Goal: Find specific page/section: Find specific page/section

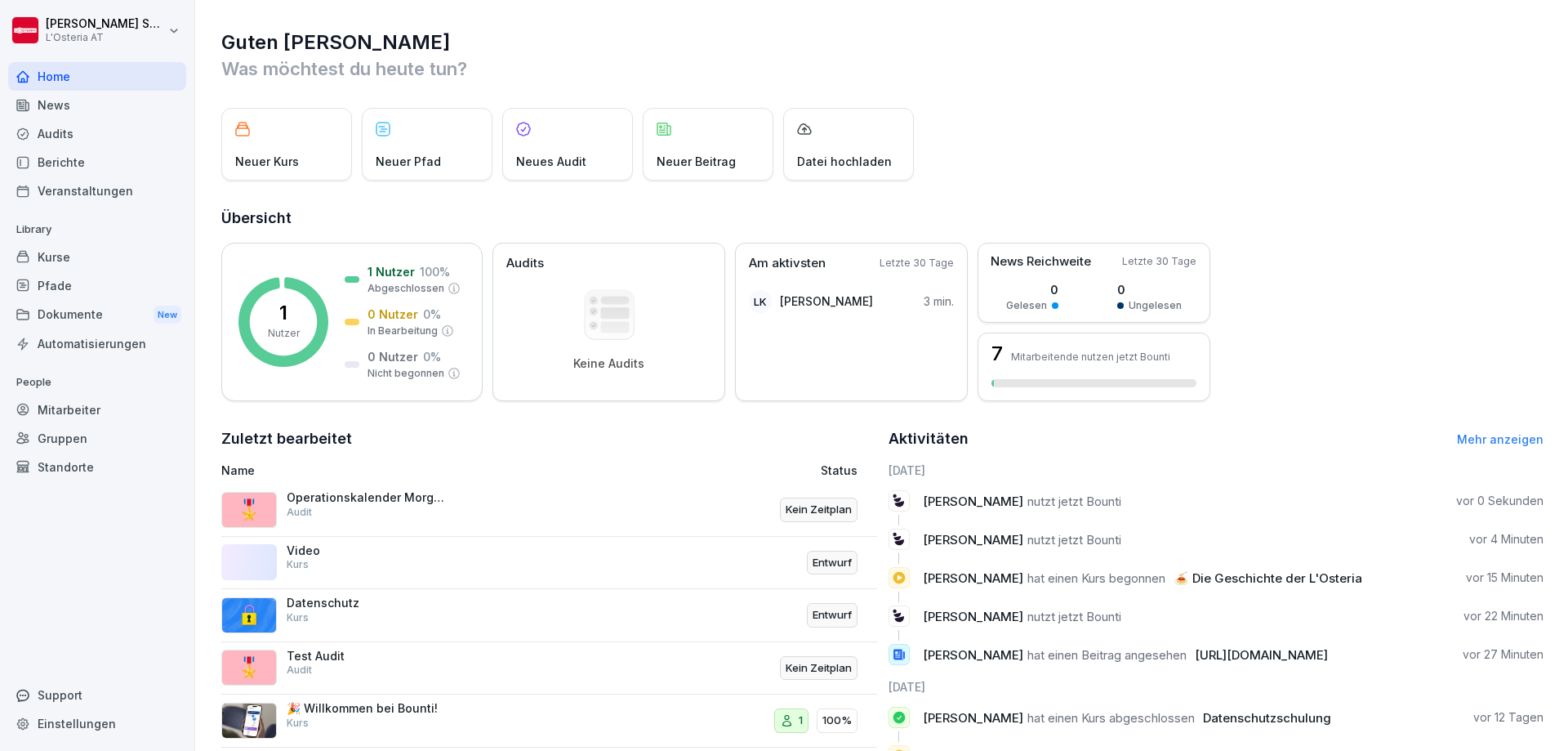
click at [85, 409] on div "Mitarbeiter" at bounding box center [97, 410] width 178 height 28
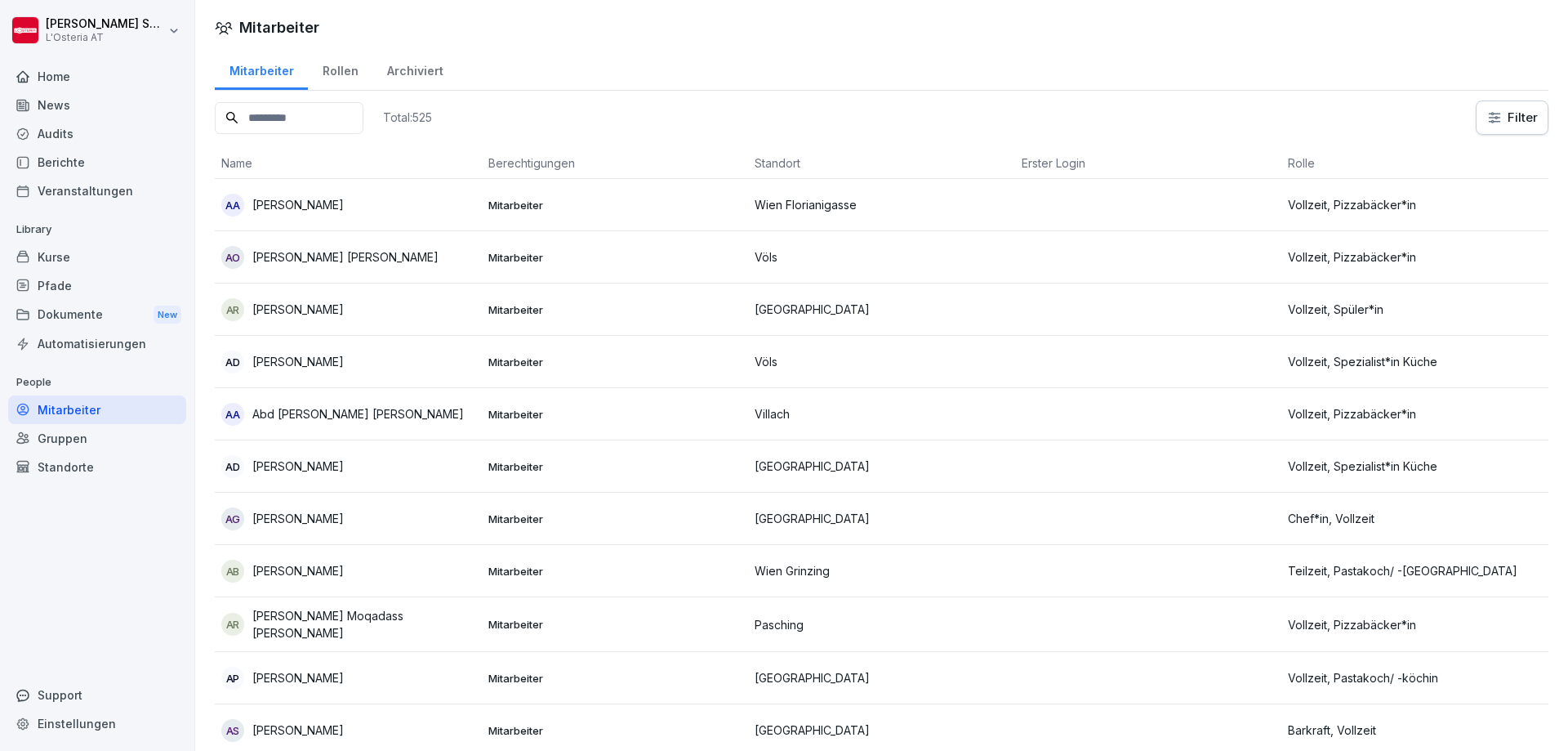
click at [303, 122] on input at bounding box center [289, 118] width 149 height 32
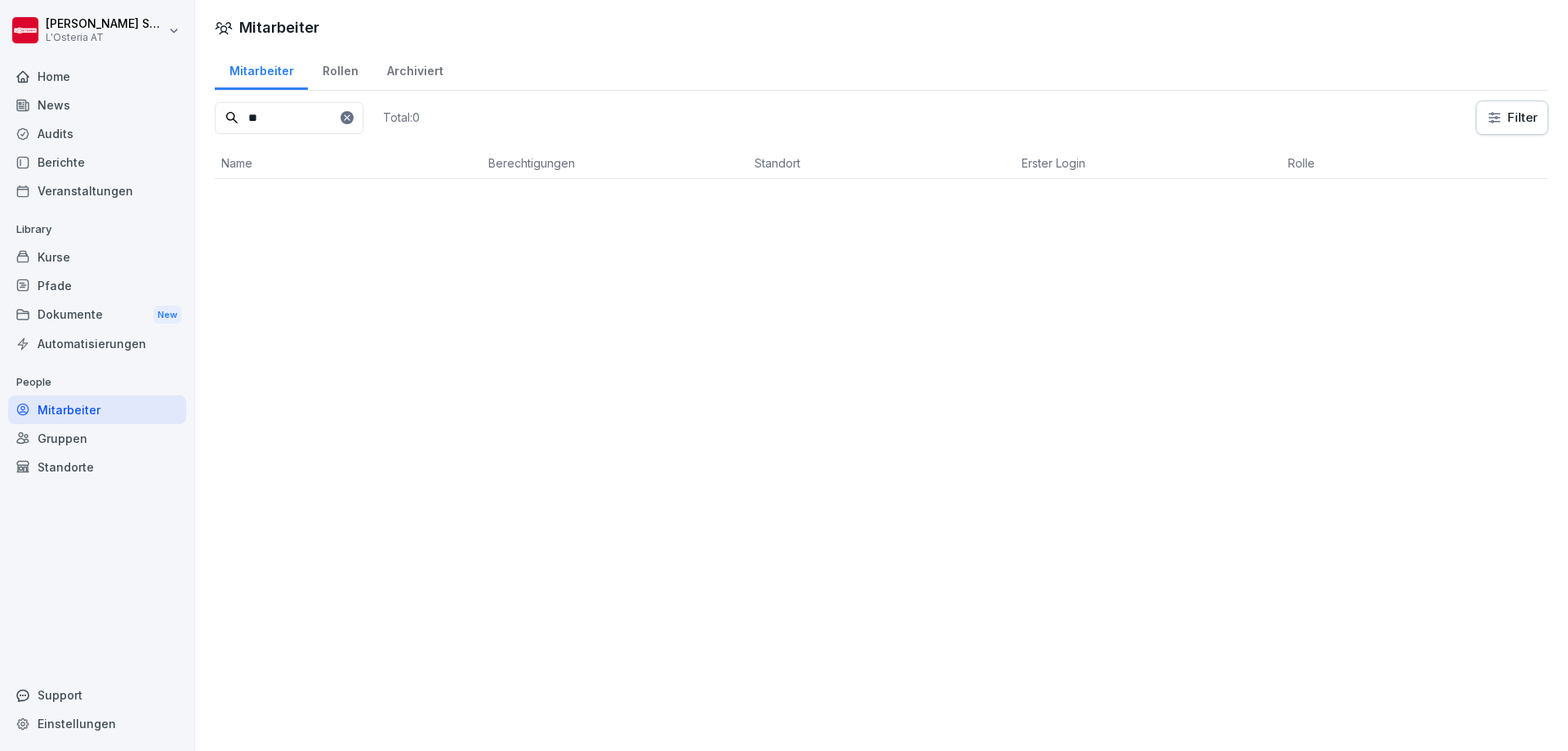
type input "*"
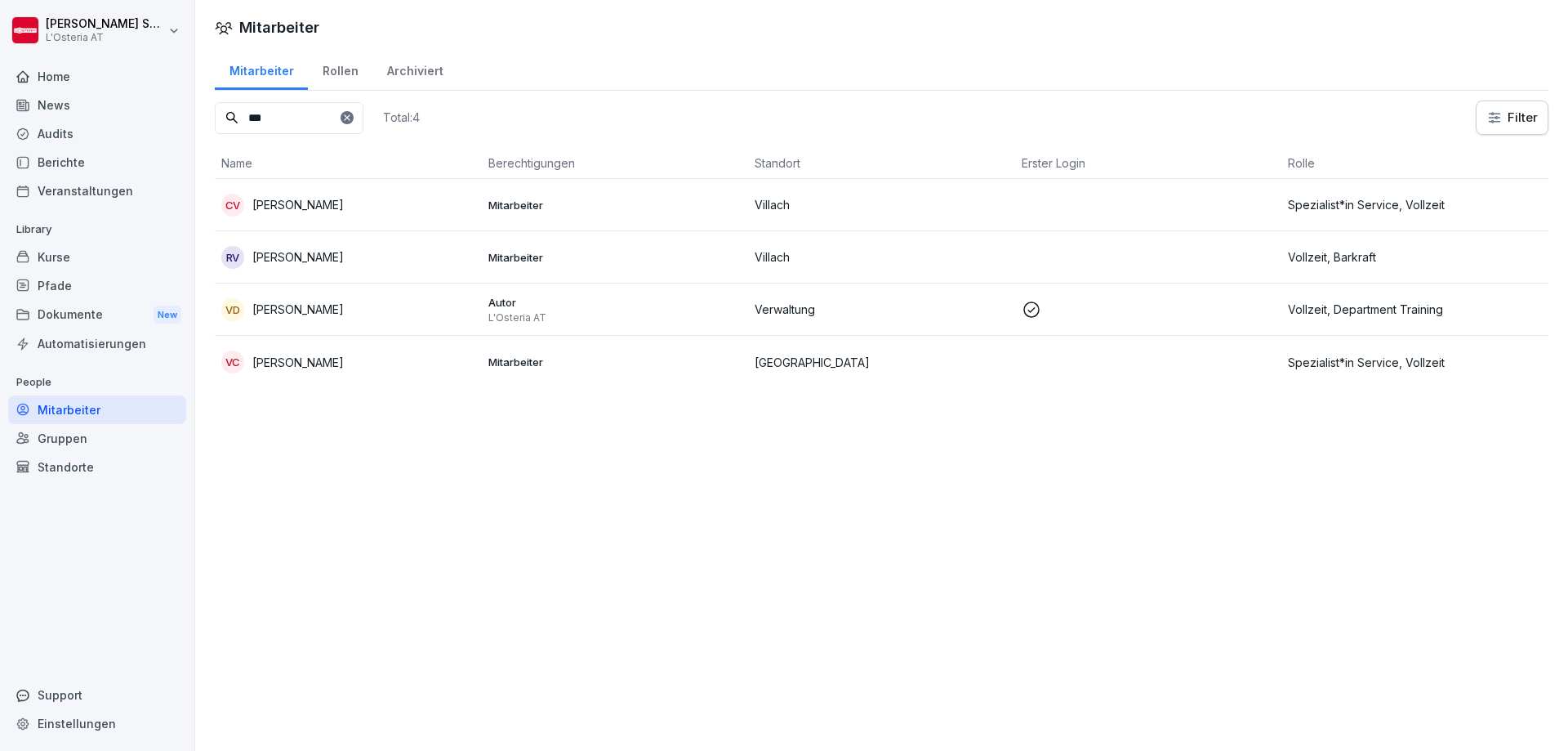
type input "***"
click at [313, 316] on p "[PERSON_NAME]" at bounding box center [298, 309] width 92 height 17
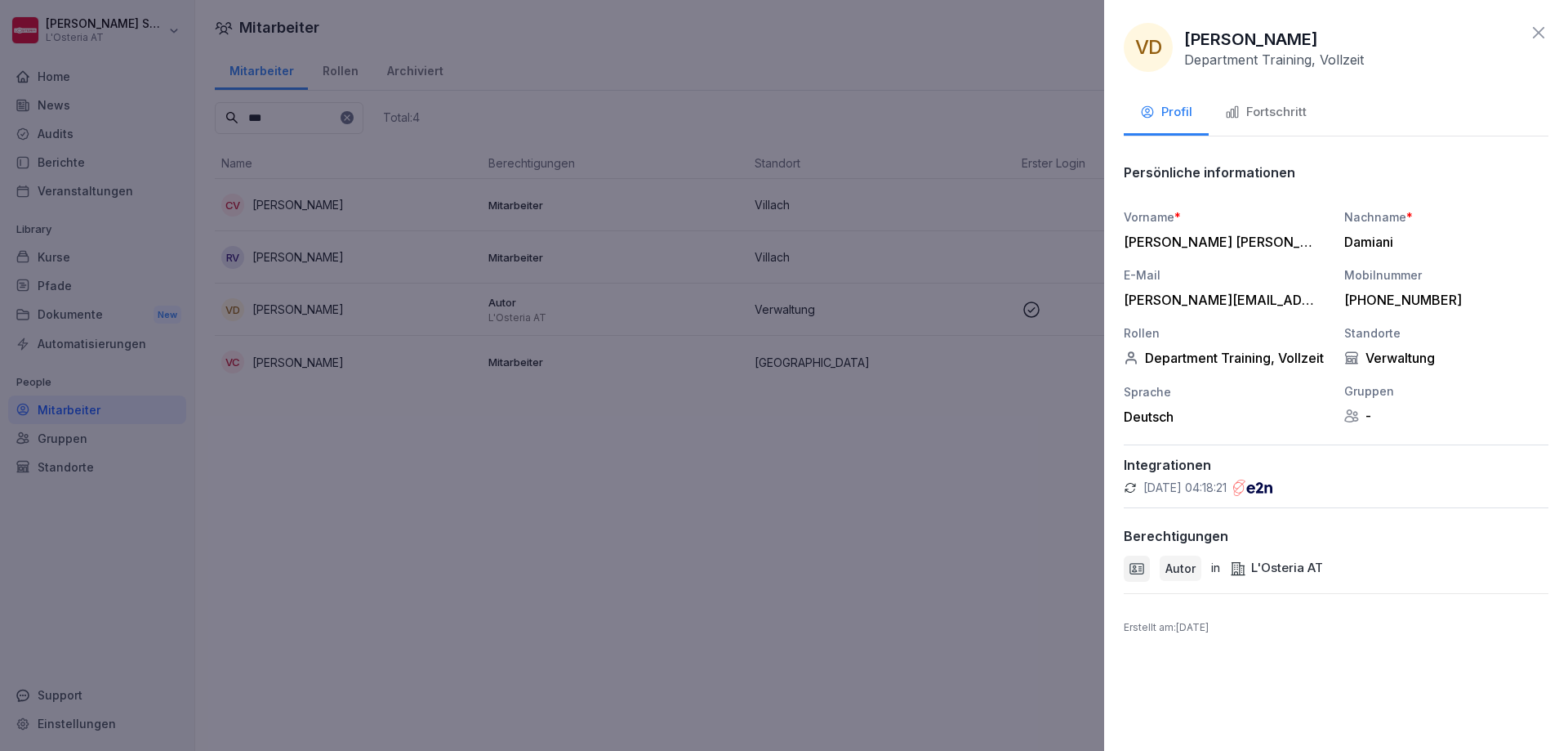
click at [662, 621] on div at bounding box center [784, 376] width 1568 height 751
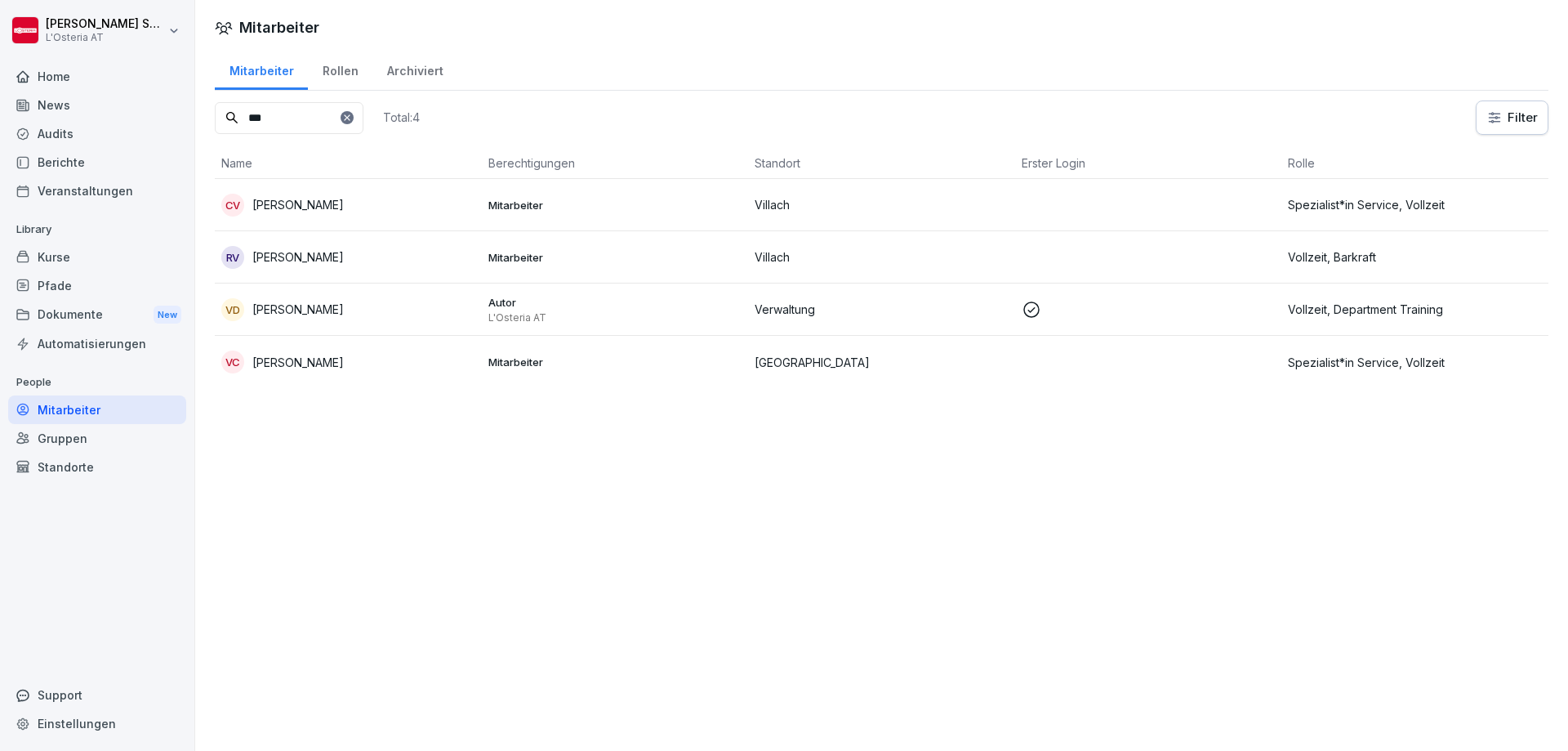
click at [48, 104] on div "News" at bounding box center [97, 105] width 178 height 28
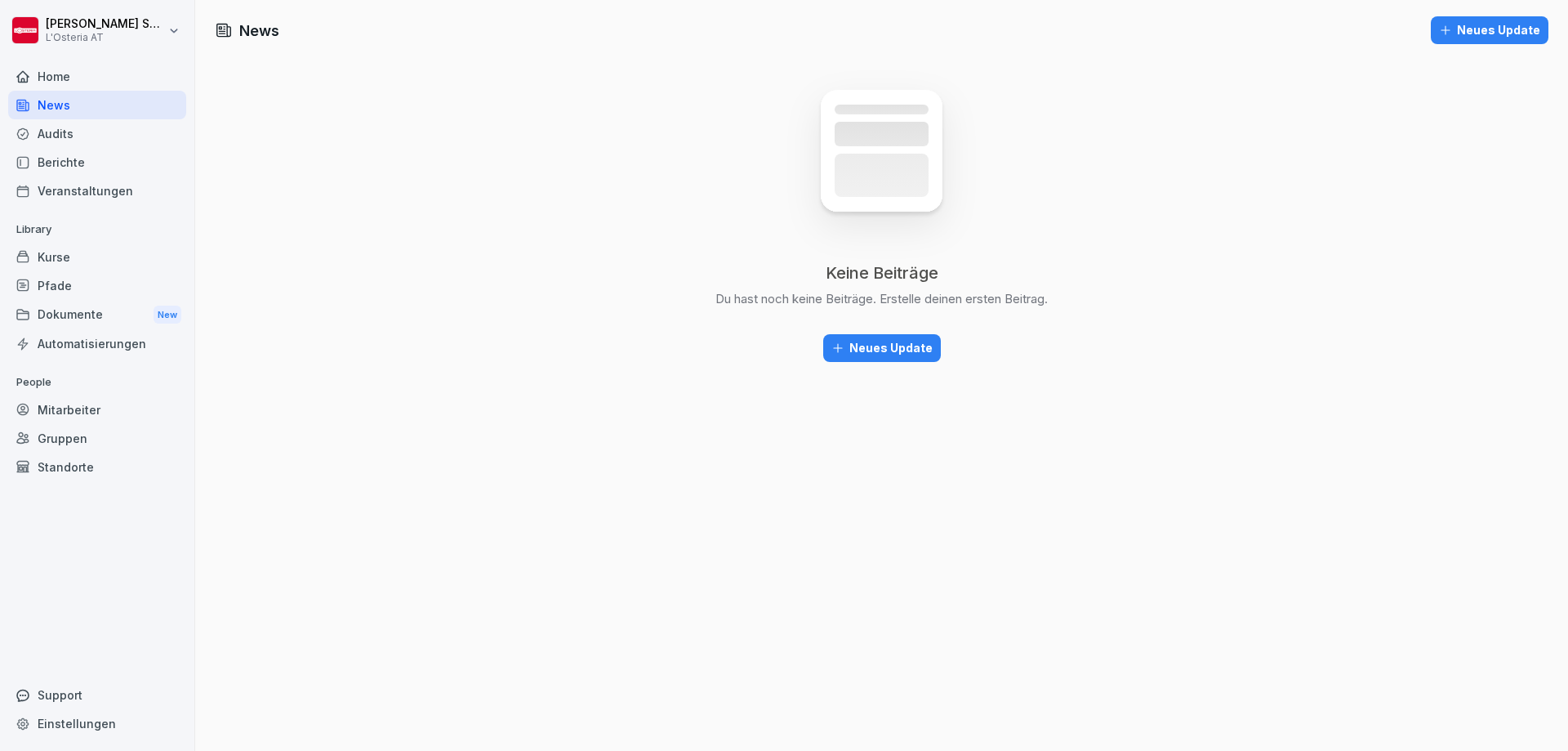
click at [593, 409] on div "News Neues Update Keine Beiträge Du hast noch keine Beiträge. Erstelle deinen e…" at bounding box center [881, 376] width 1373 height 751
